Goal: Task Accomplishment & Management: Use online tool/utility

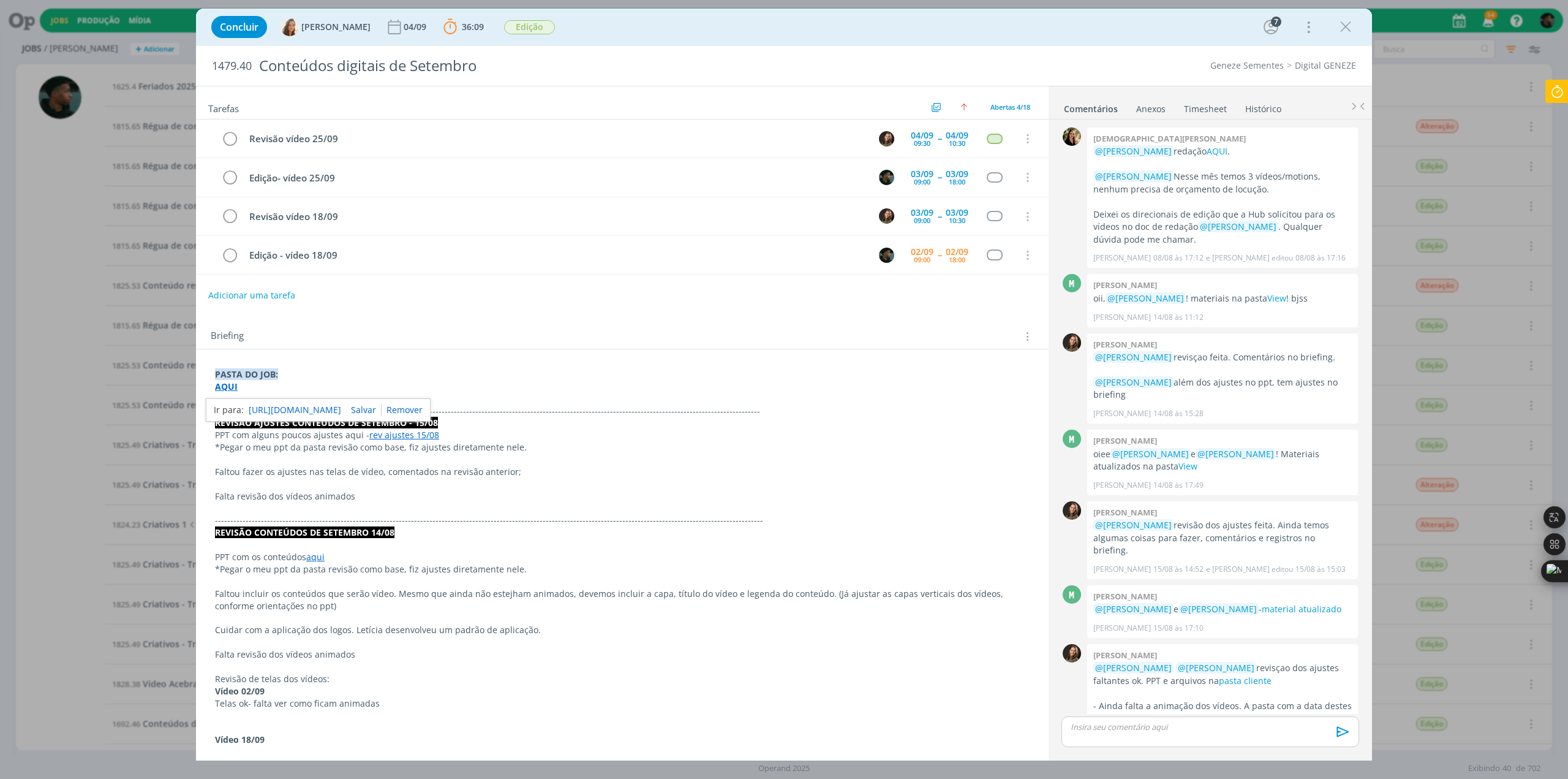
scroll to position [367, 0]
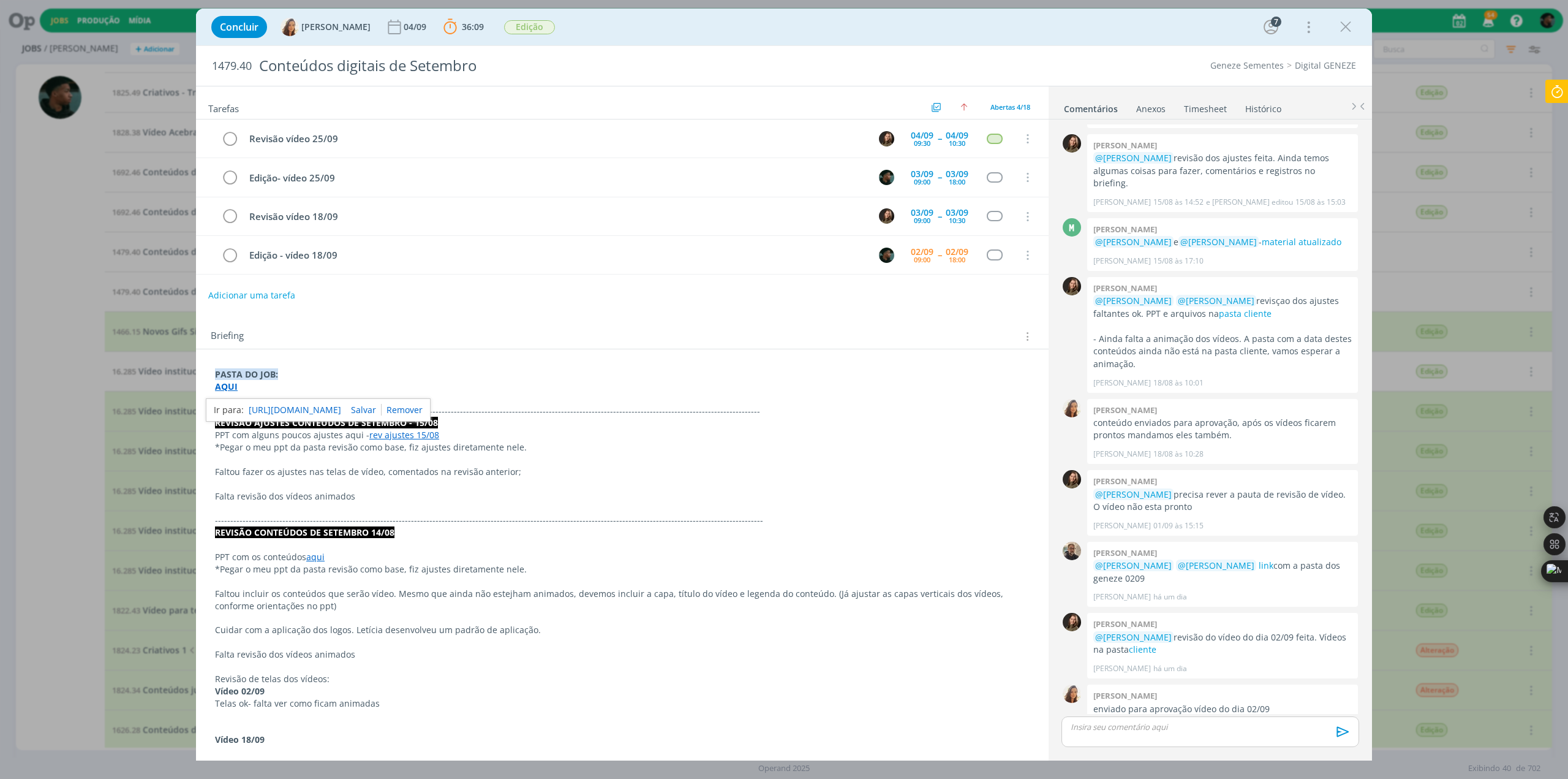
click at [1557, 101] on icon at bounding box center [1556, 91] width 22 height 23
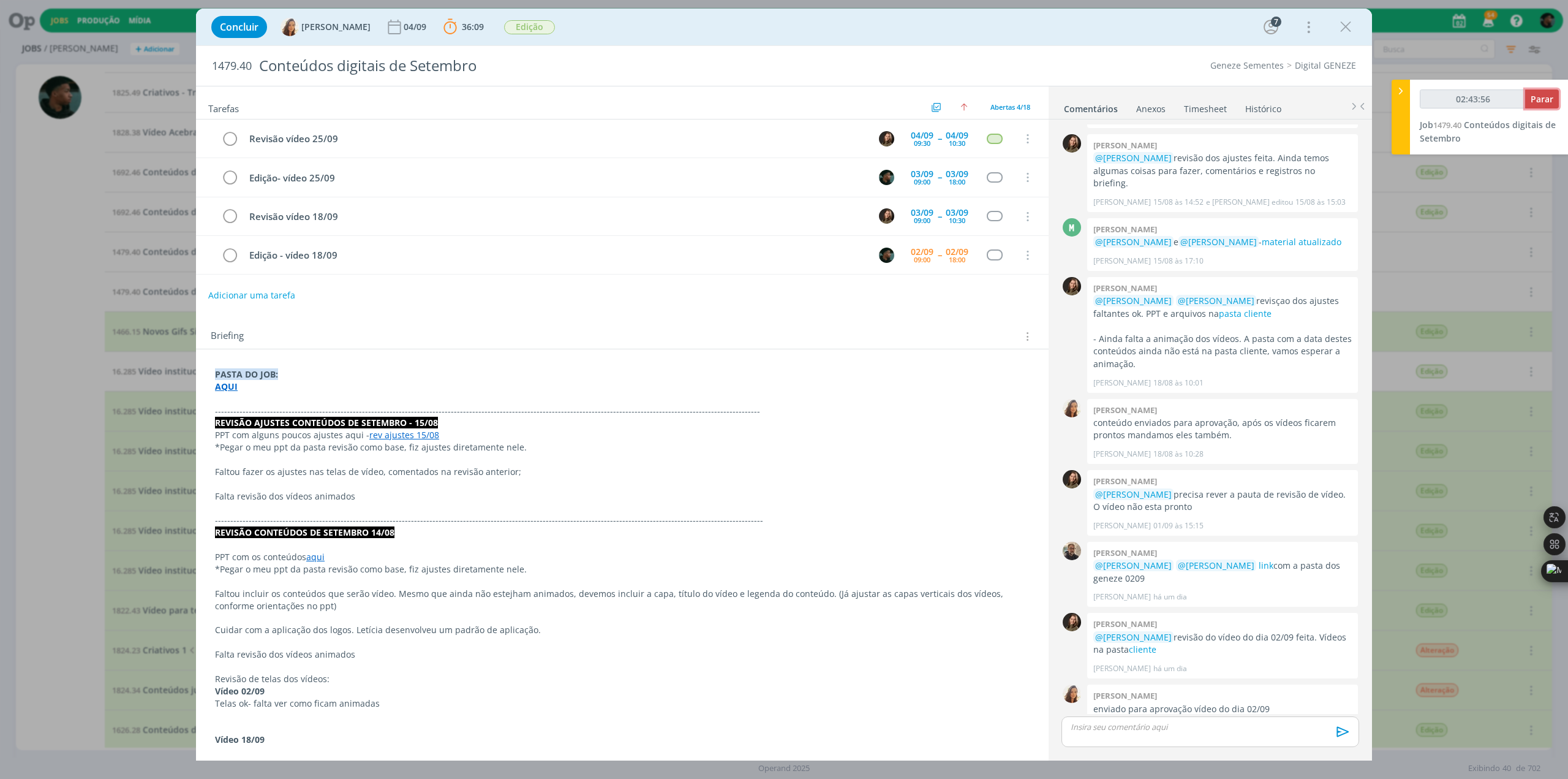
type input "02:43:57"
click at [1543, 99] on span "Parar" at bounding box center [1542, 99] width 22 height 12
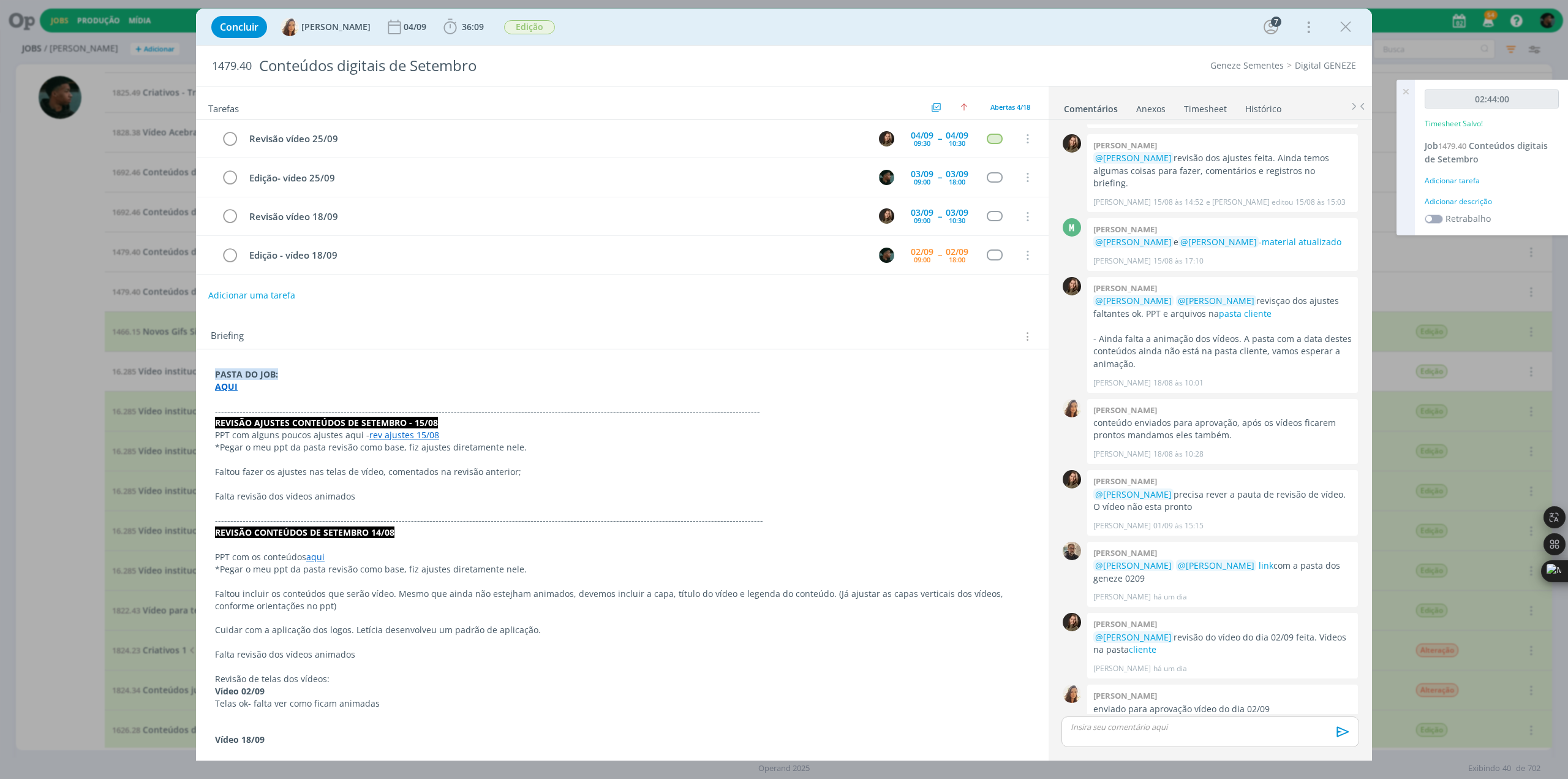
click at [1476, 200] on div "Adicionar descrição" at bounding box center [1491, 201] width 134 height 11
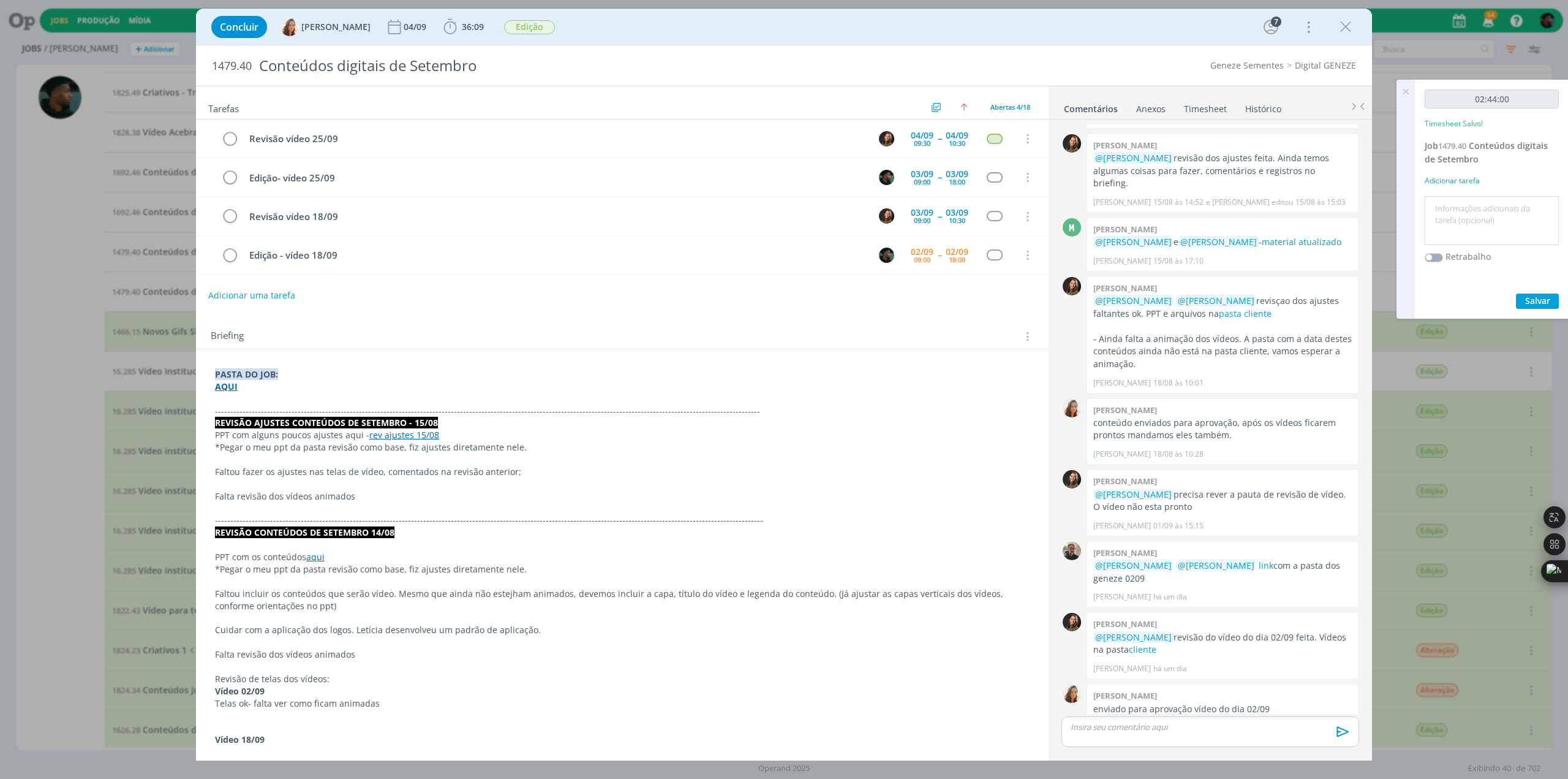
click at [1464, 213] on textarea at bounding box center [1492, 221] width 128 height 43
type textarea "animação"
click at [1516, 294] on button "Salvar" at bounding box center [1538, 301] width 43 height 16
click at [441, 31] on icon "dialog" at bounding box center [450, 26] width 19 height 19
click at [460, 56] on icon "dialog" at bounding box center [468, 54] width 22 height 16
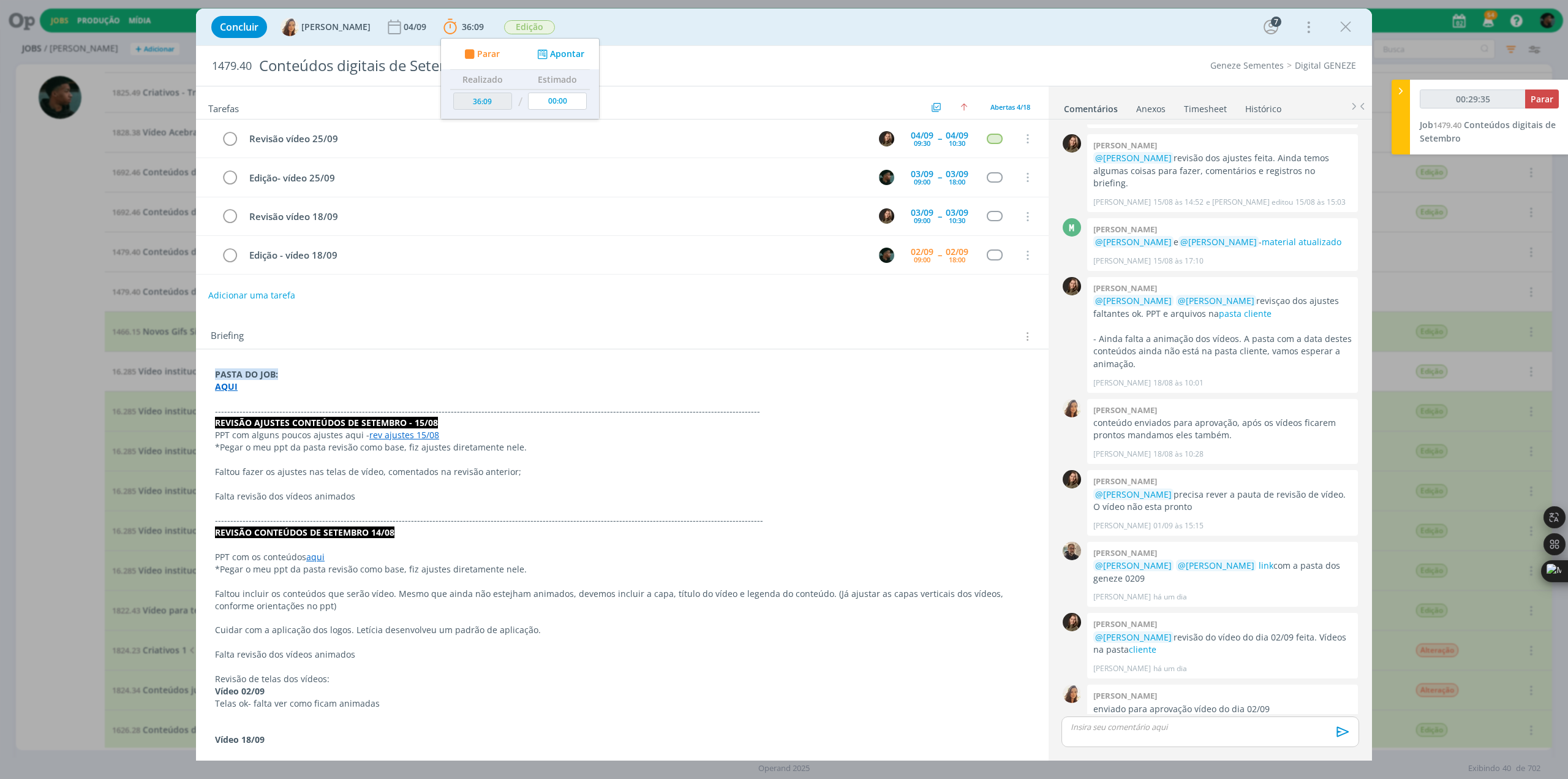
type input "00:30:35"
